Goal: Complete Application Form: Complete application form

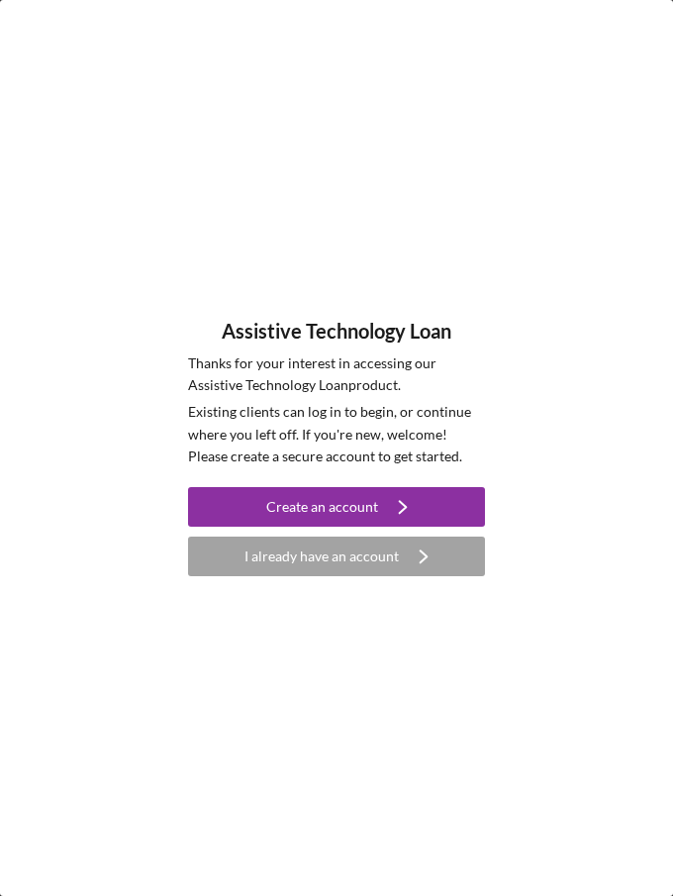
click at [407, 510] on icon "Icon/Navigate" at bounding box center [402, 506] width 49 height 49
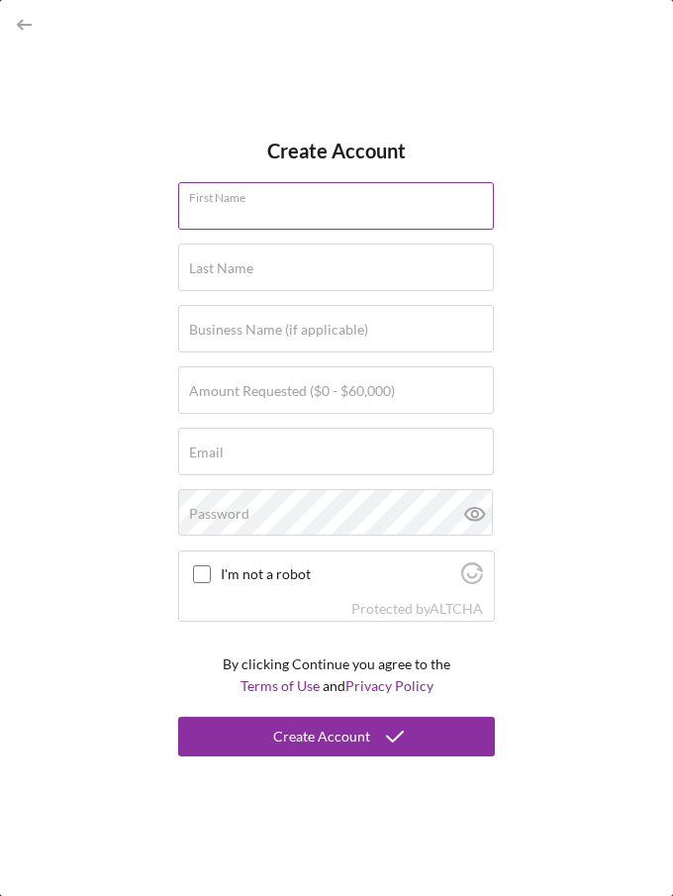
click at [282, 229] on input "First Name" at bounding box center [336, 205] width 316 height 47
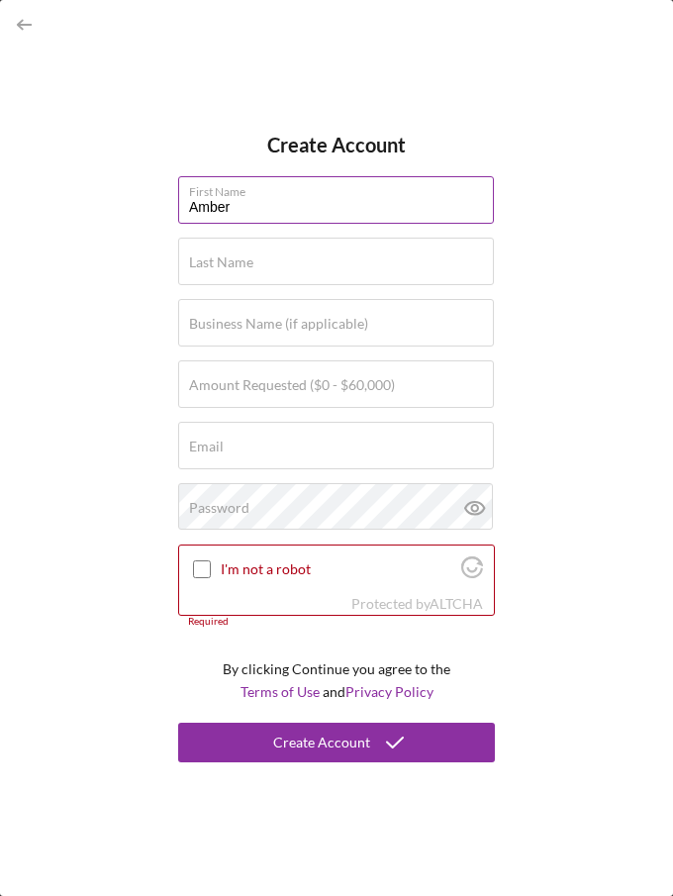
type input "Amber"
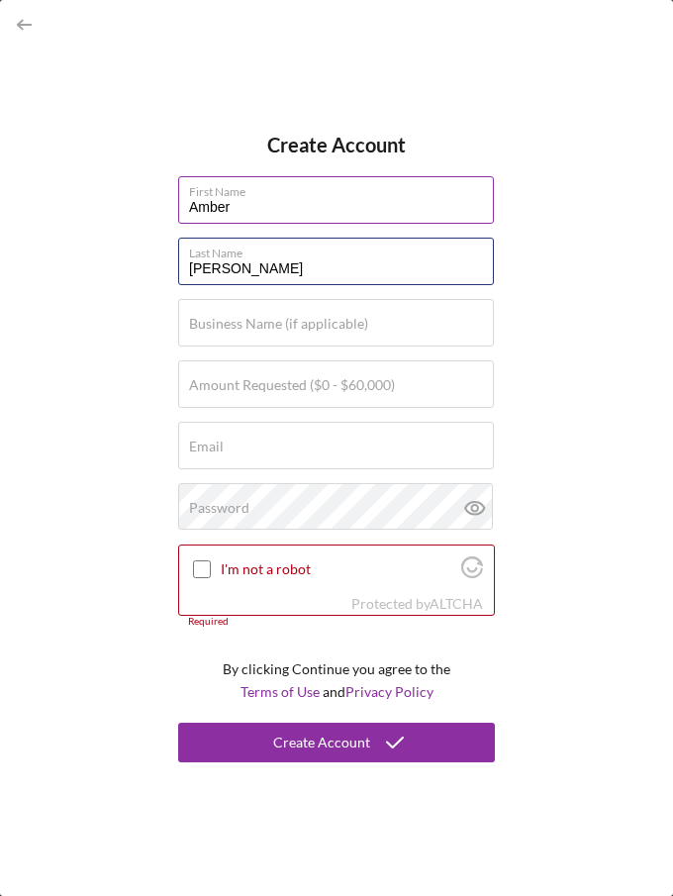
type input "[PERSON_NAME]"
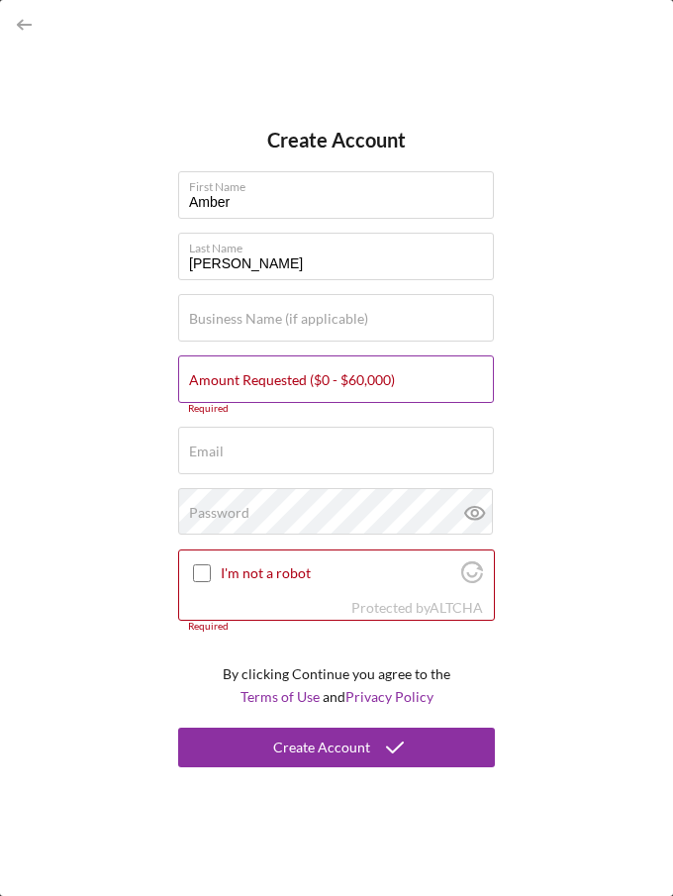
click at [252, 379] on label "Amount Requested ($0 - $60,000)" at bounding box center [292, 380] width 206 height 16
click at [252, 379] on input "Amount Requested ($0 - $60,000)" at bounding box center [336, 378] width 316 height 47
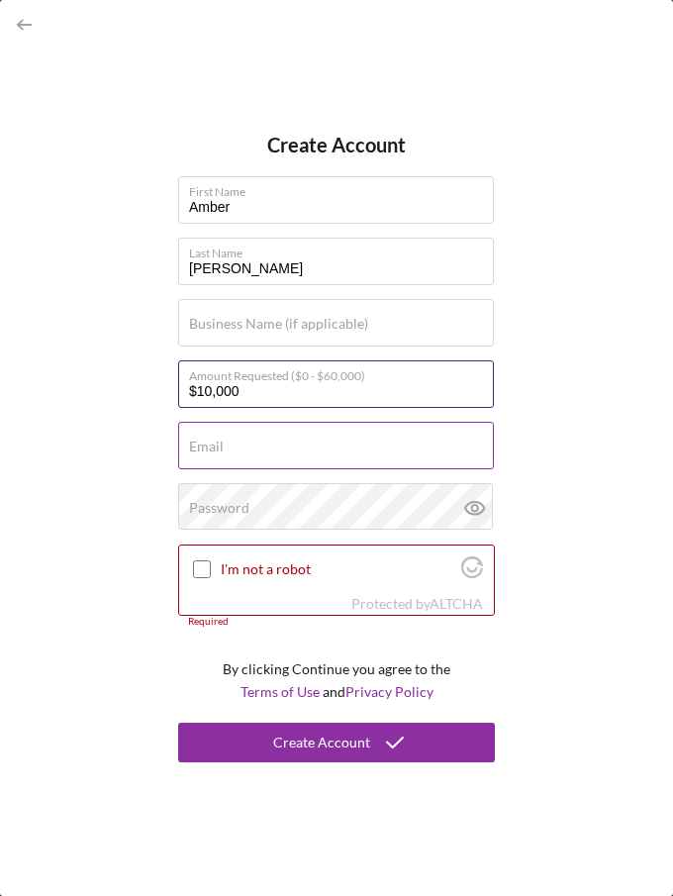
type input "$10,000"
click at [288, 448] on input "Email" at bounding box center [336, 445] width 316 height 47
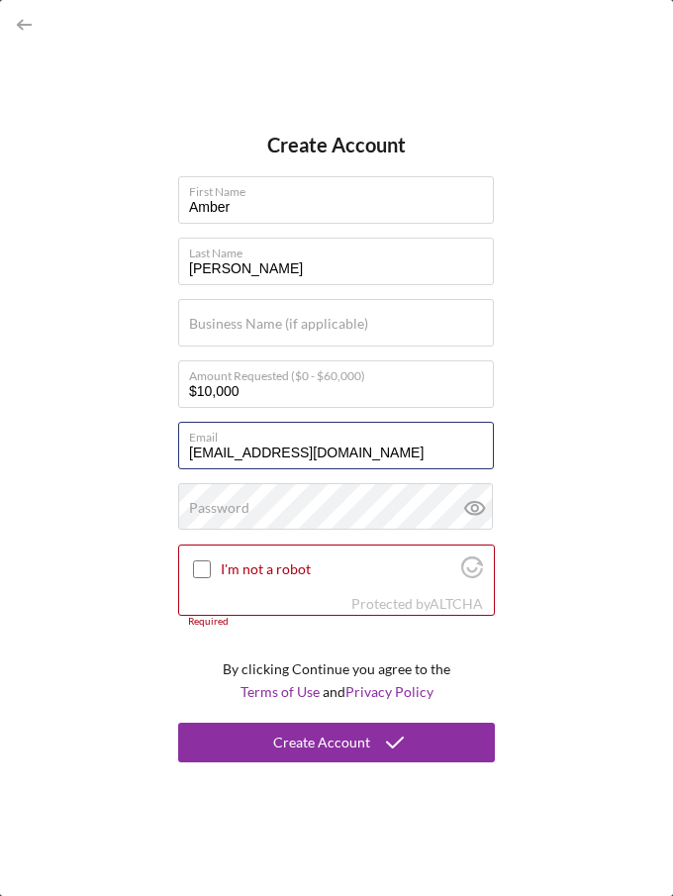
type input "[EMAIL_ADDRESS][DOMAIN_NAME]"
click at [115, 555] on div "Create Account First Name [PERSON_NAME] Last Name [PERSON_NAME] Business Name (…" at bounding box center [336, 448] width 673 height 896
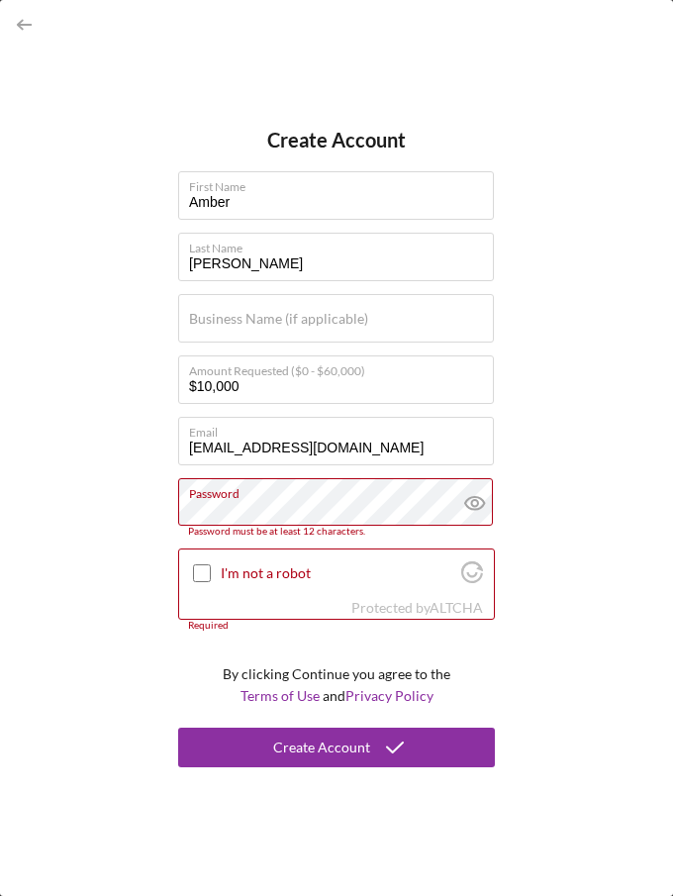
click at [126, 520] on div "Create Account First Name [PERSON_NAME] Last Name [PERSON_NAME] Business Name (…" at bounding box center [336, 448] width 673 height 896
click at [201, 574] on input "I'm not a robot" at bounding box center [202, 573] width 18 height 18
checkbox input "true"
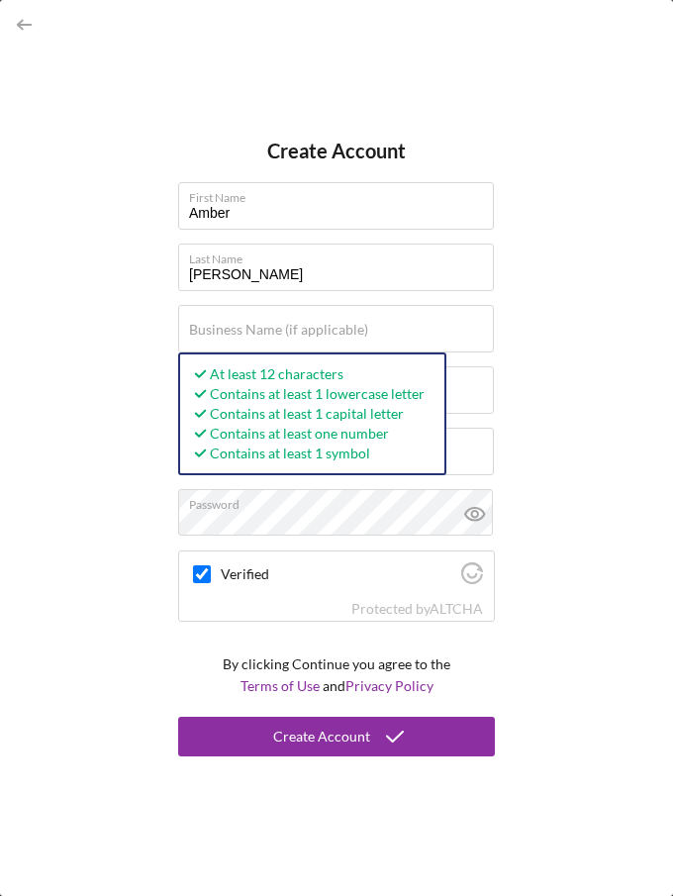
click at [82, 644] on div "Create Account First Name [PERSON_NAME] Last Name [PERSON_NAME] Business Name (…" at bounding box center [336, 448] width 673 height 896
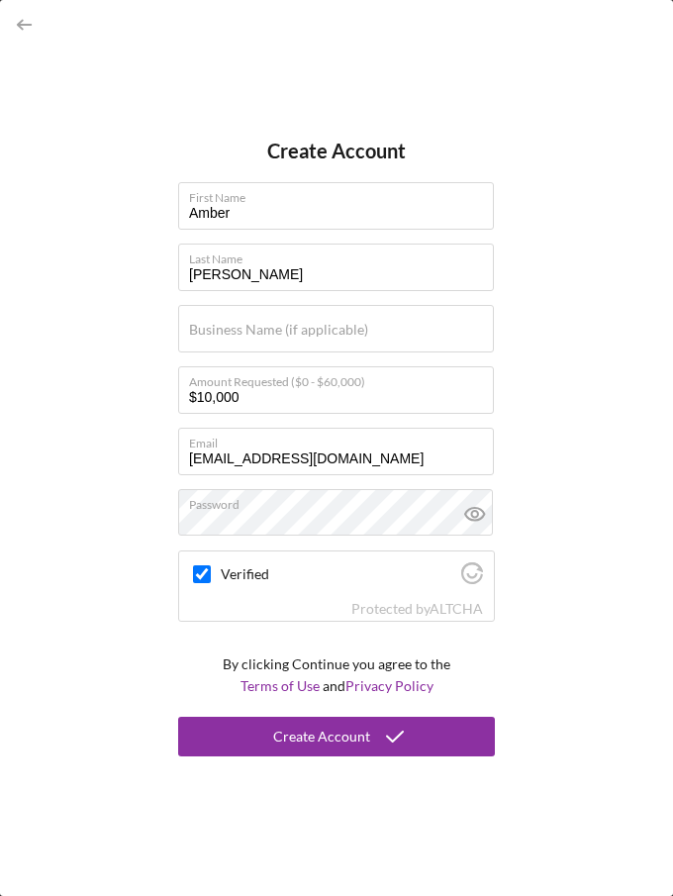
click at [374, 749] on icon "submit" at bounding box center [394, 735] width 49 height 49
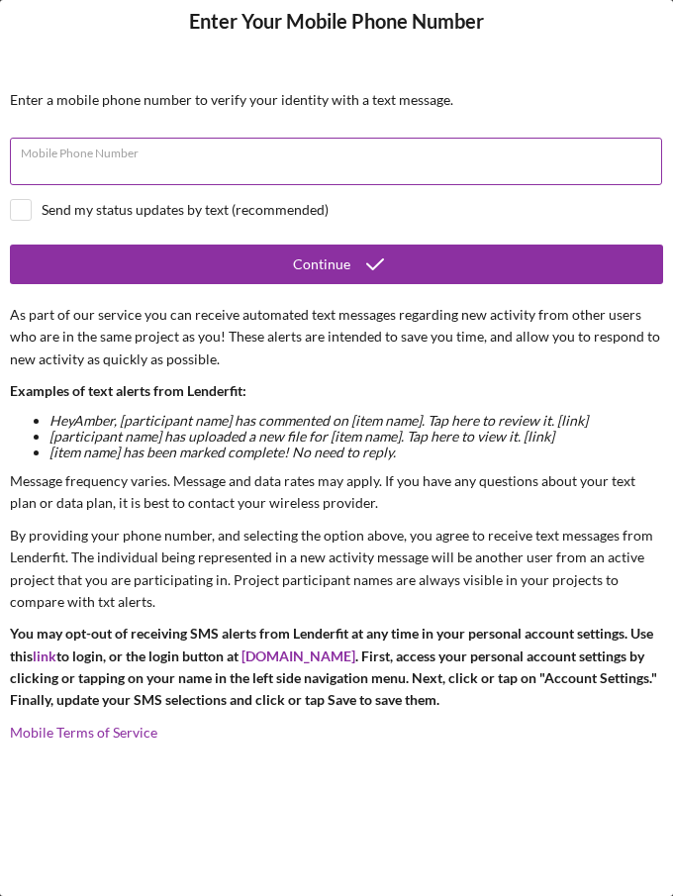
click at [151, 147] on input "Mobile Phone Number" at bounding box center [336, 161] width 652 height 47
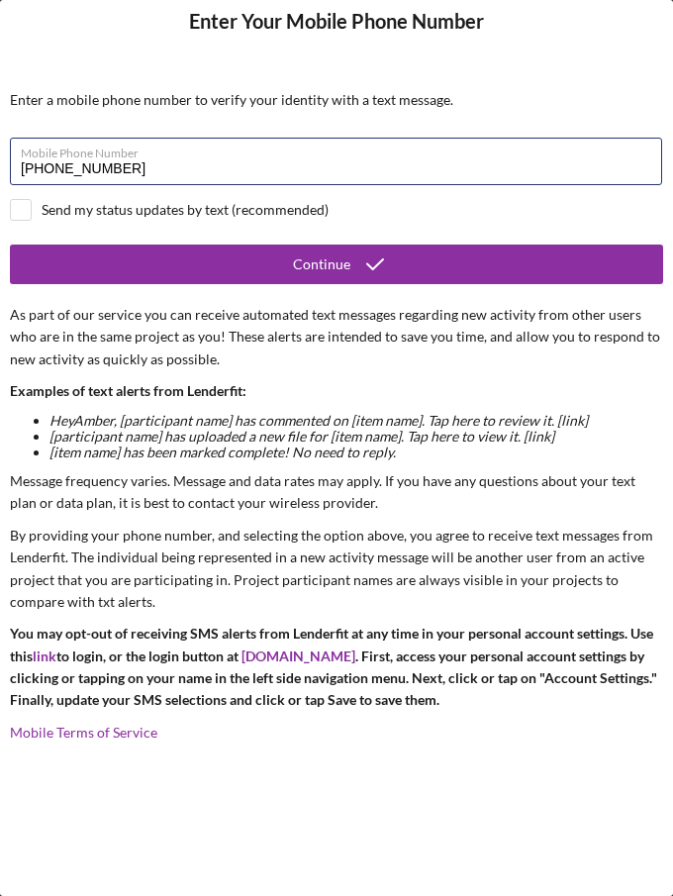
type input "[PHONE_NUMBER]"
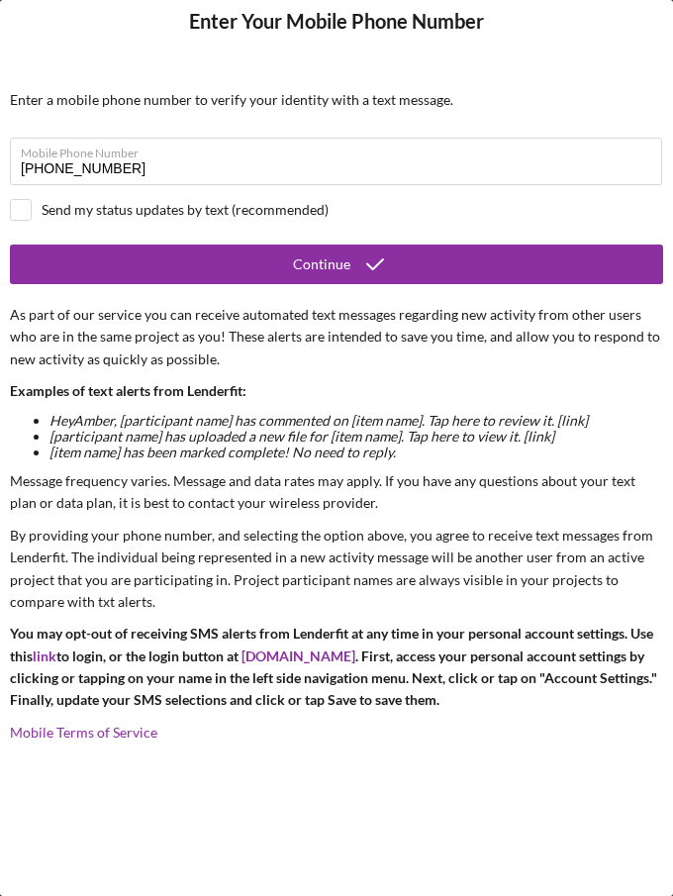
click at [43, 220] on div "Send my status updates by text (recommended)" at bounding box center [336, 210] width 653 height 22
checkbox input "true"
click at [123, 275] on button "Continue" at bounding box center [336, 264] width 653 height 40
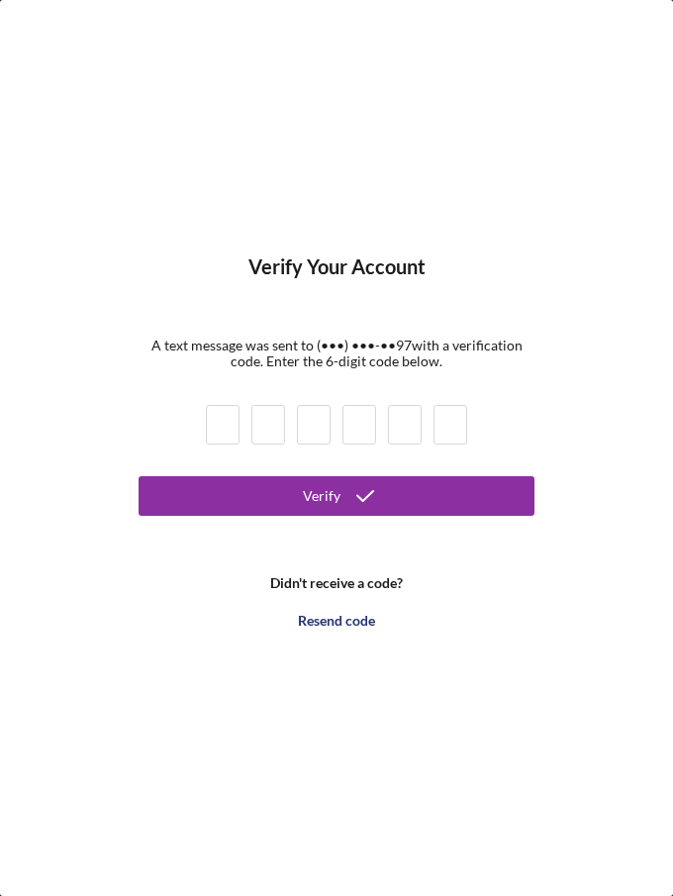
click at [227, 421] on input at bounding box center [223, 425] width 34 height 40
type input "9"
type input "4"
type input "2"
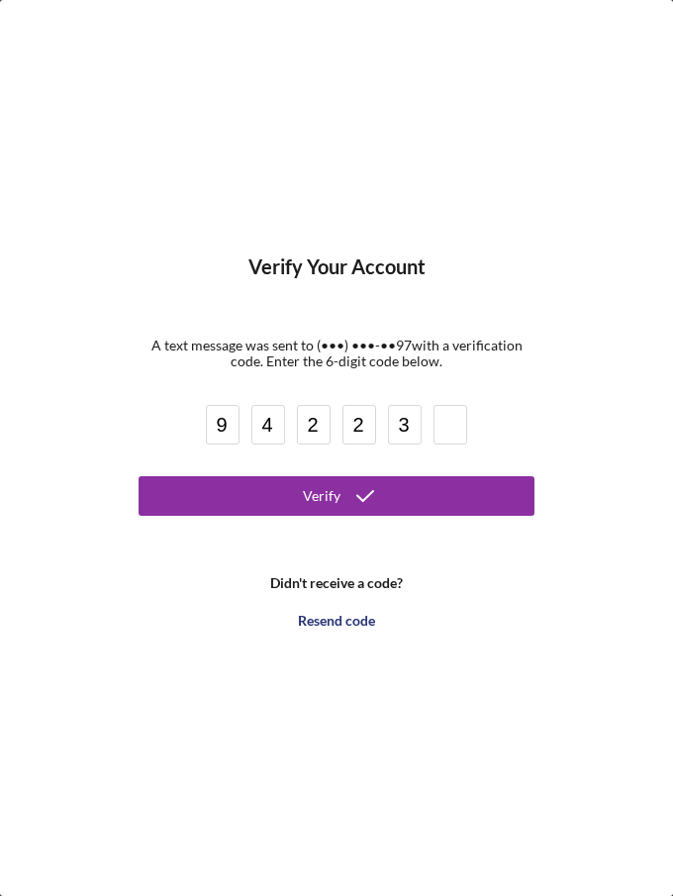
type input "3"
type input "4"
click at [330, 496] on div "Verify" at bounding box center [322, 496] width 38 height 40
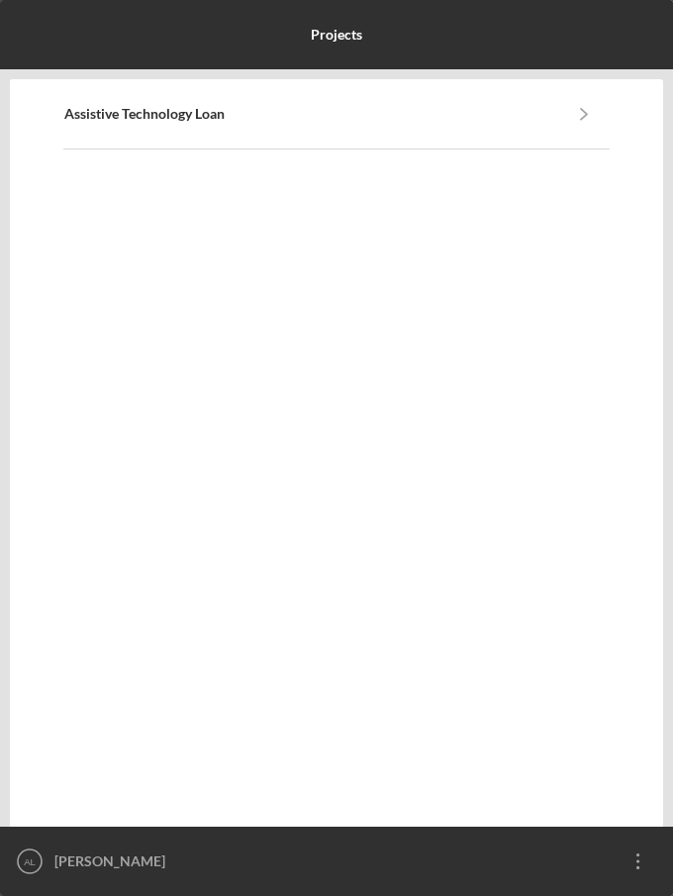
click at [213, 420] on div "Activity Product Status View 57 seconds ago Assistive Technology Loan Active Ic…" at bounding box center [336, 452] width 653 height 747
click at [136, 373] on div "Activity Product Status View 1 minute ago Assistive Technology Loan Active Icon…" at bounding box center [336, 452] width 653 height 747
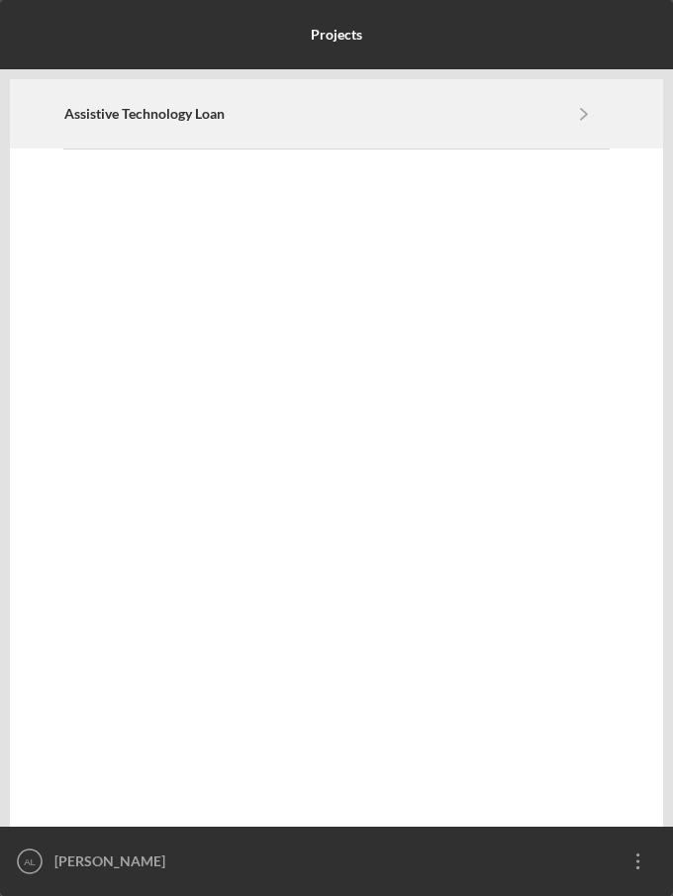
click at [282, 124] on div "Assistive Technology Loan Icon/Navigate" at bounding box center [336, 113] width 544 height 67
click at [189, 114] on b "Assistive Technology Loan" at bounding box center [144, 114] width 160 height 16
